Goal: Navigation & Orientation: Find specific page/section

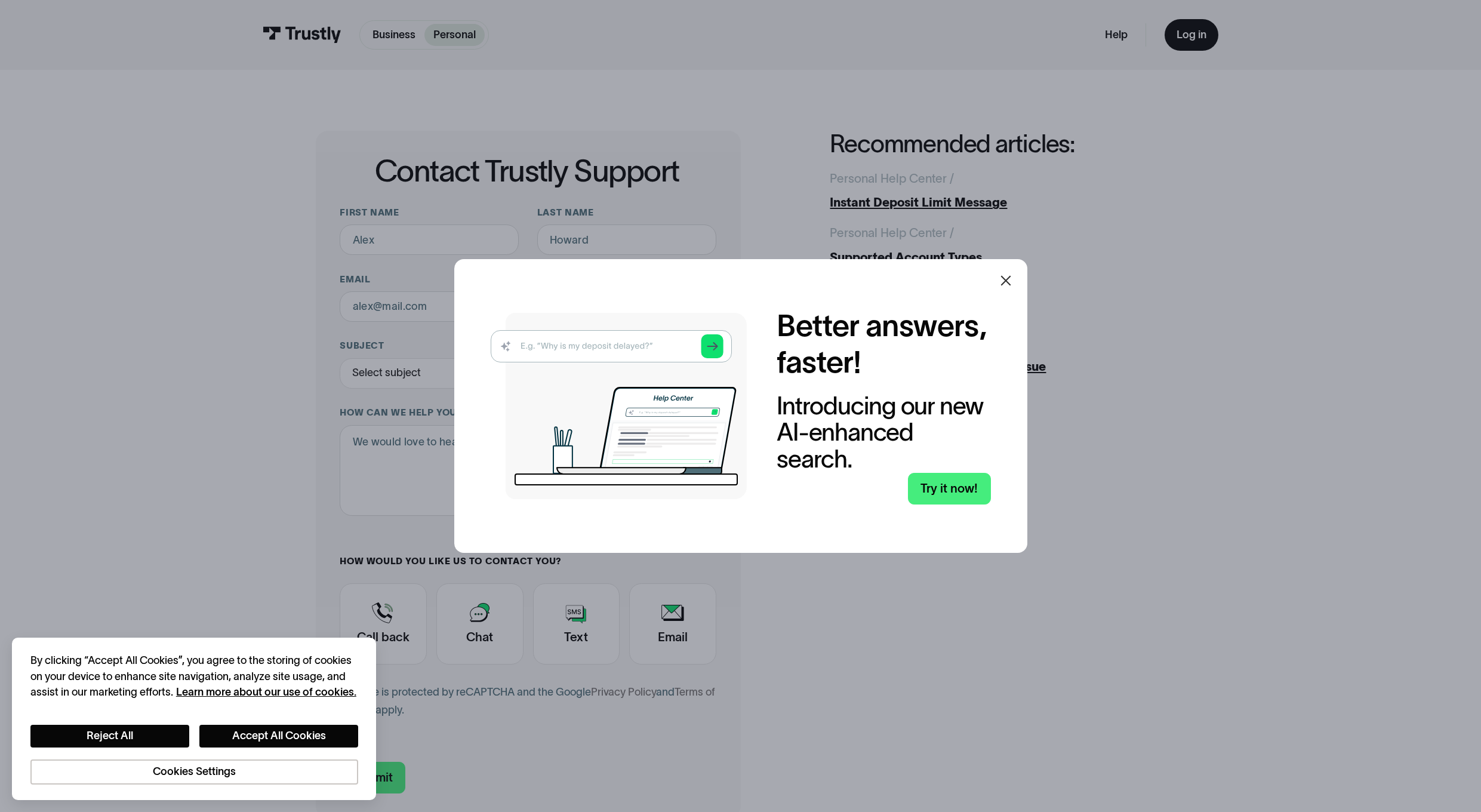
click at [1007, 277] on icon at bounding box center [1005, 281] width 10 height 10
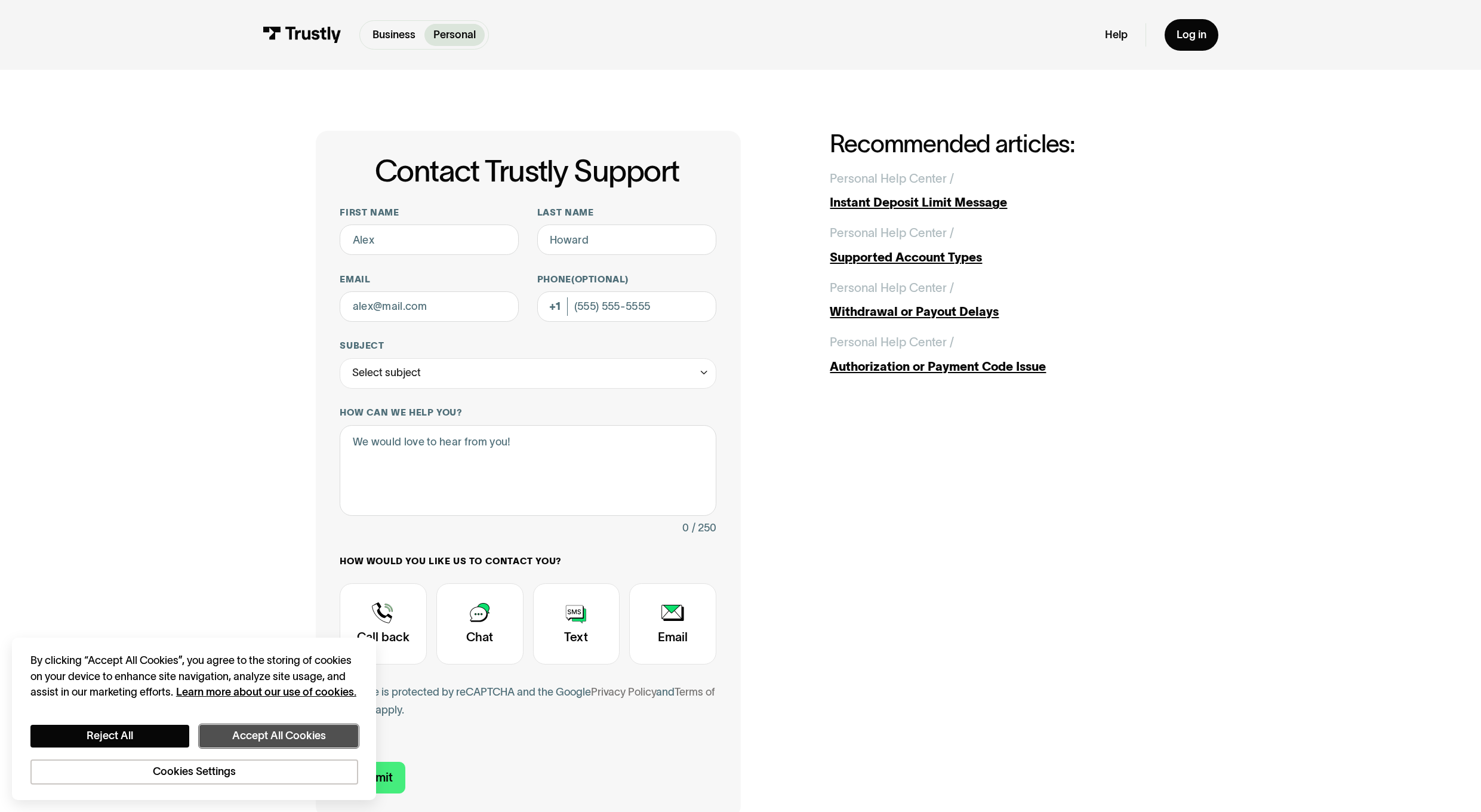
click at [266, 738] on button "Accept All Cookies" at bounding box center [279, 736] width 159 height 23
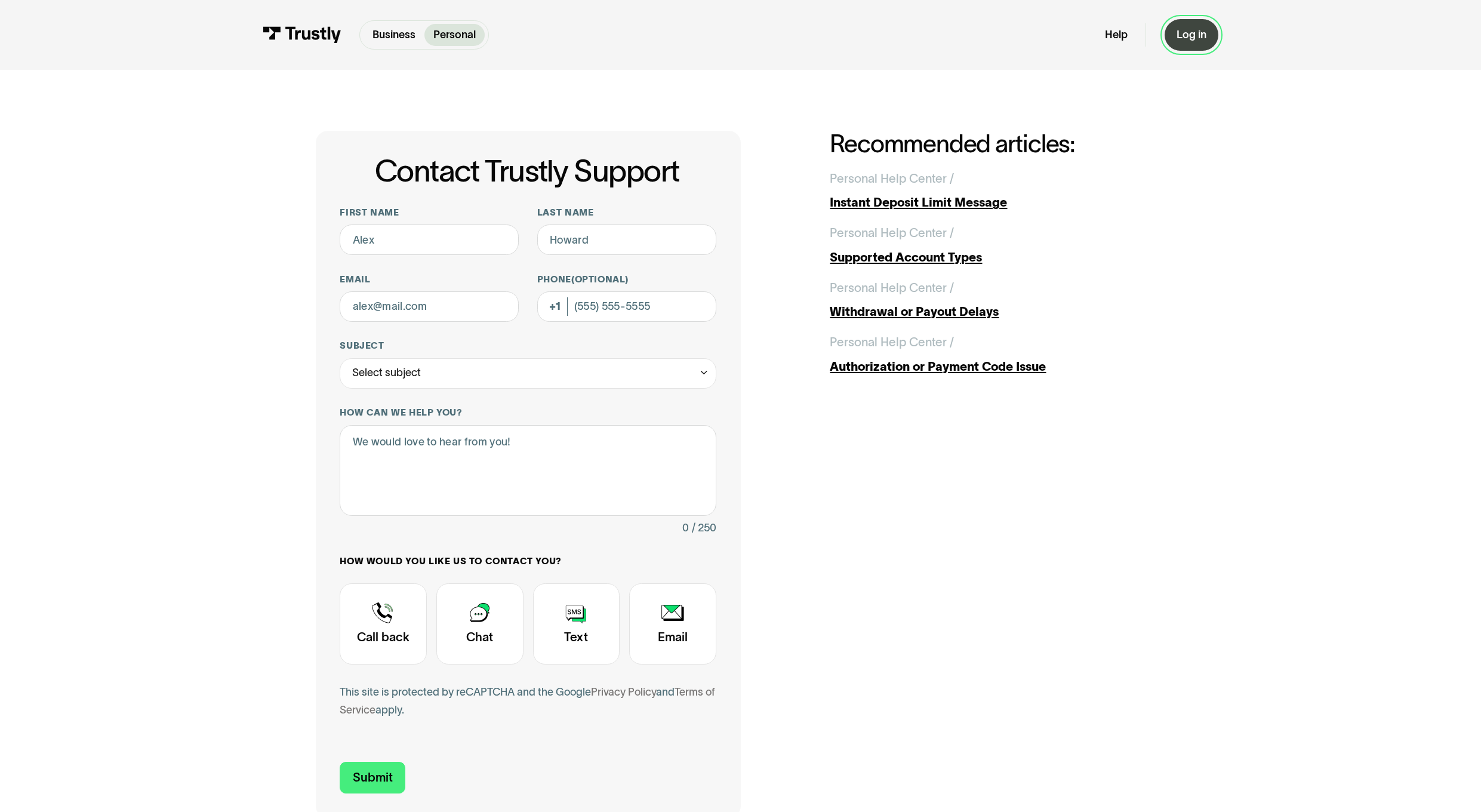
click at [1193, 43] on link "Log in" at bounding box center [1192, 35] width 55 height 33
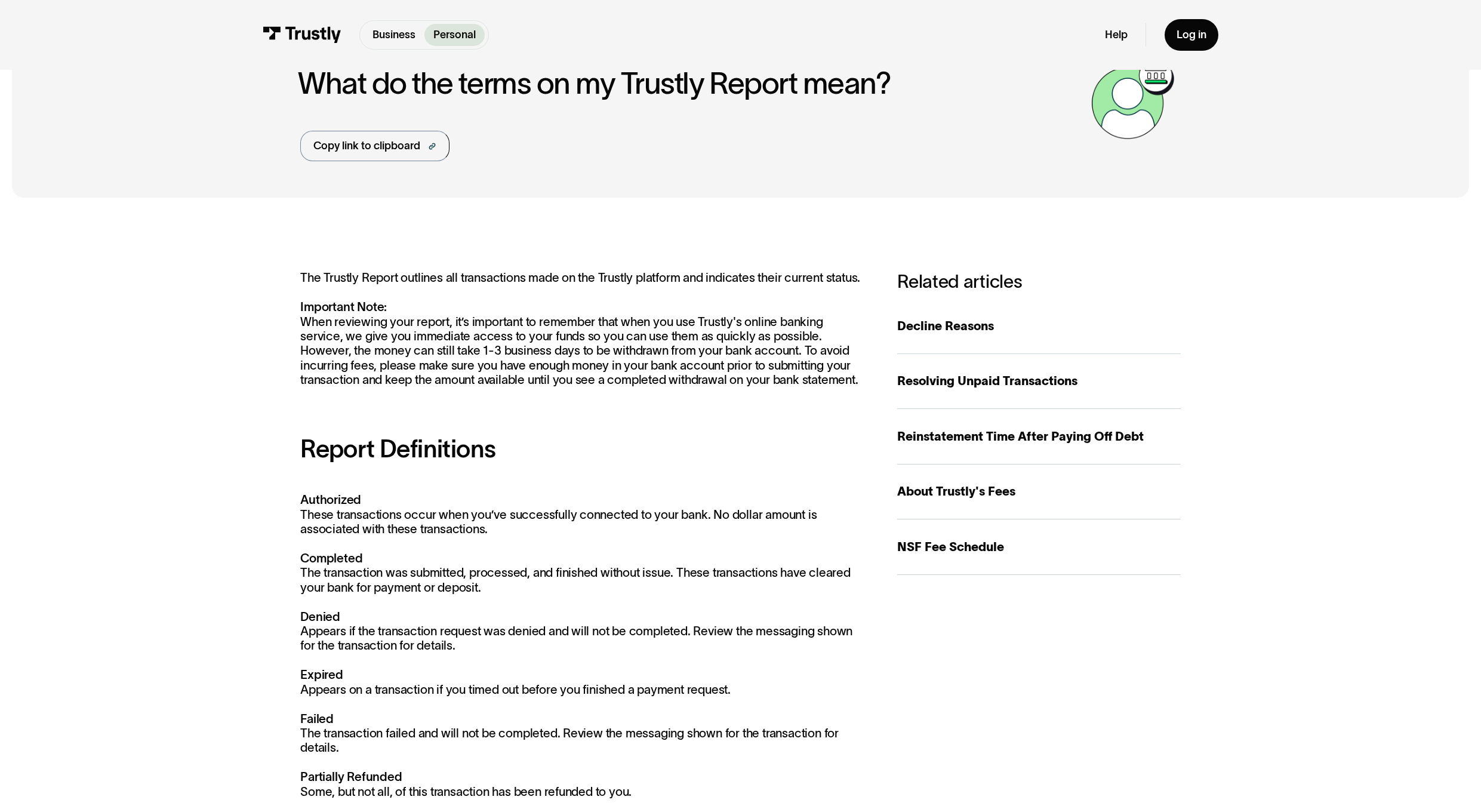
scroll to position [59, 0]
